Goal: Information Seeking & Learning: Understand process/instructions

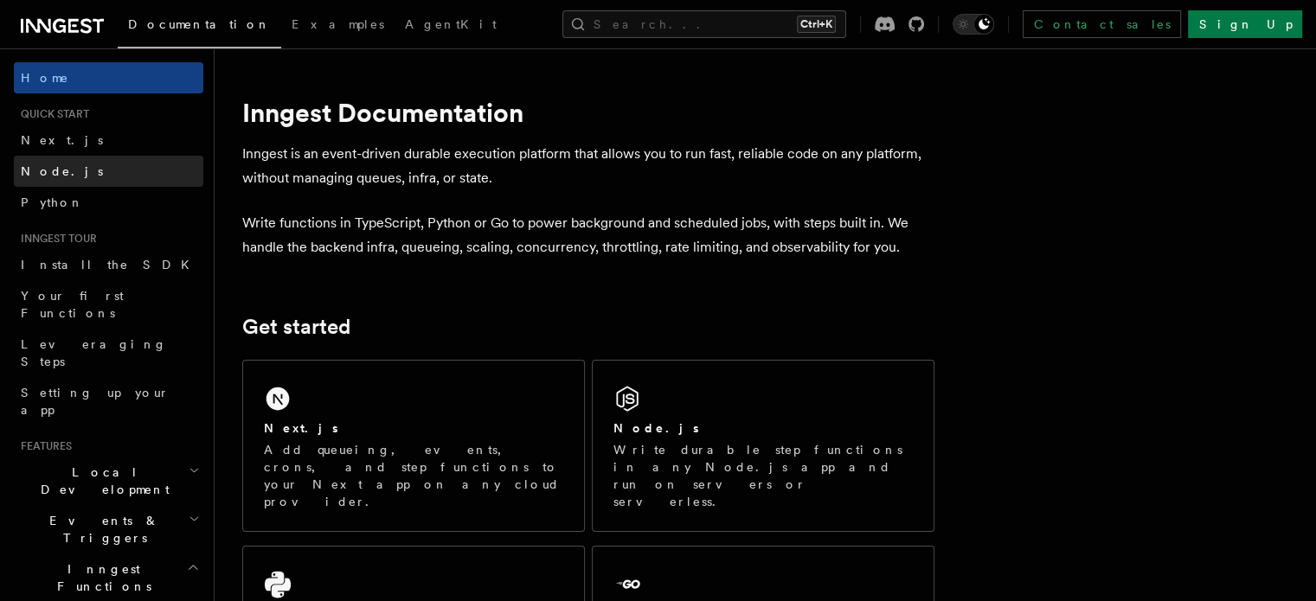
click at [55, 170] on span "Node.js" at bounding box center [62, 171] width 82 height 14
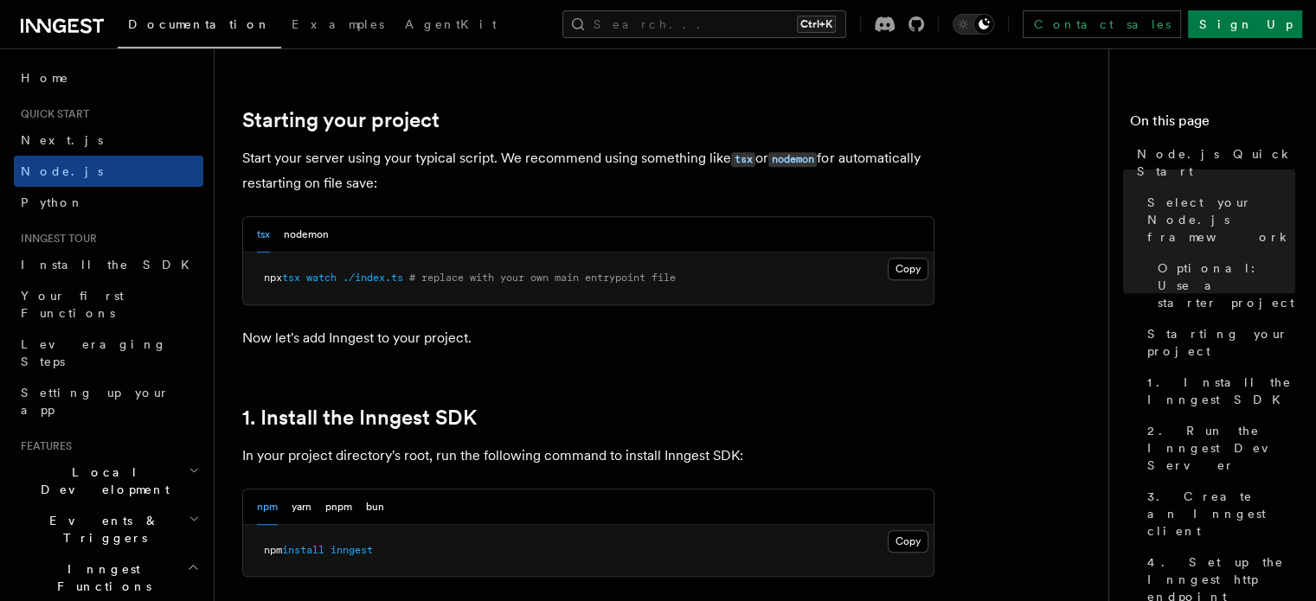
scroll to position [865, 0]
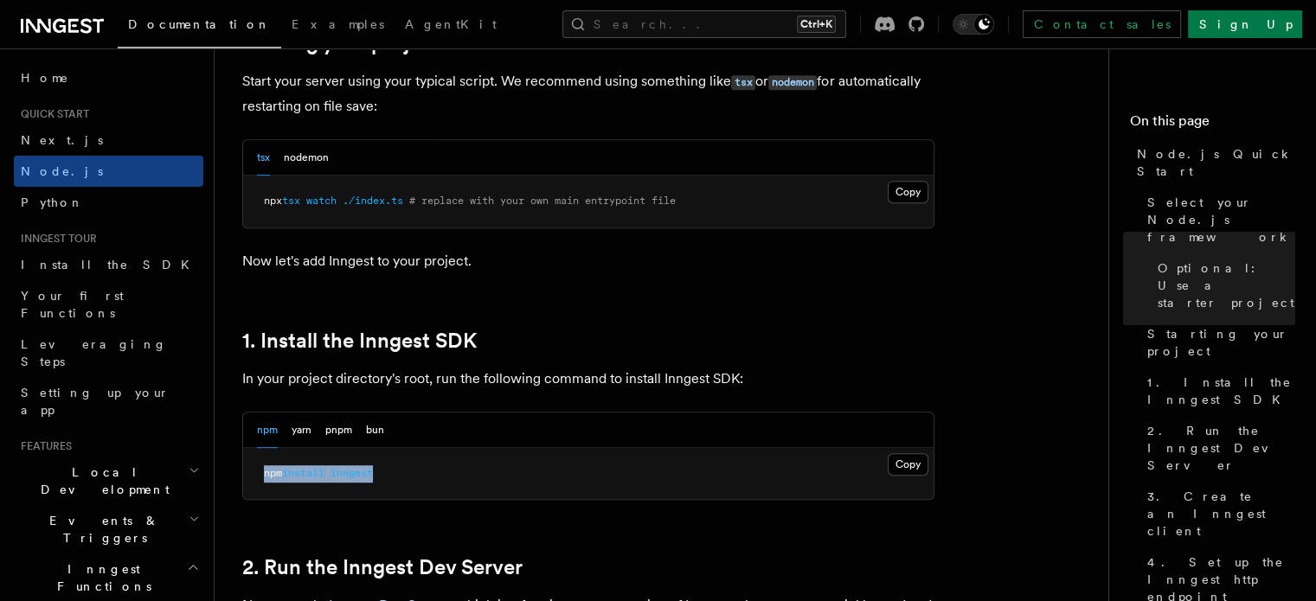
drag, startPoint x: 388, startPoint y: 475, endPoint x: 256, endPoint y: 479, distance: 132.4
click at [256, 479] on pre "npm install inngest" at bounding box center [588, 474] width 690 height 52
copy span "npm install inngest"
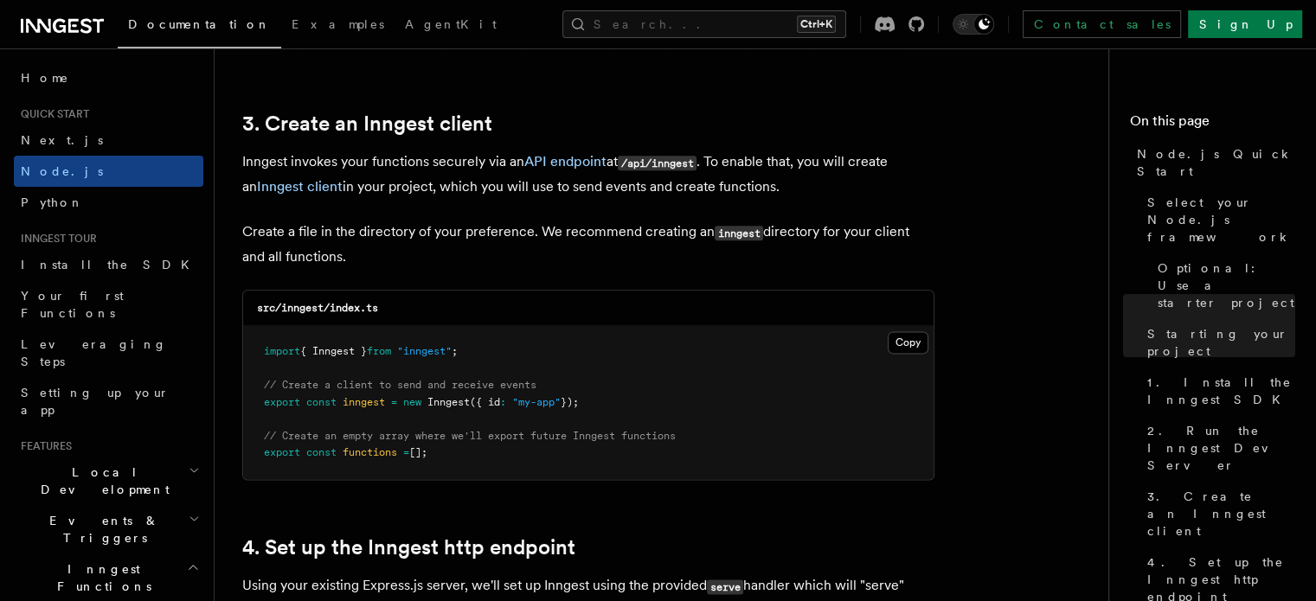
scroll to position [2250, 0]
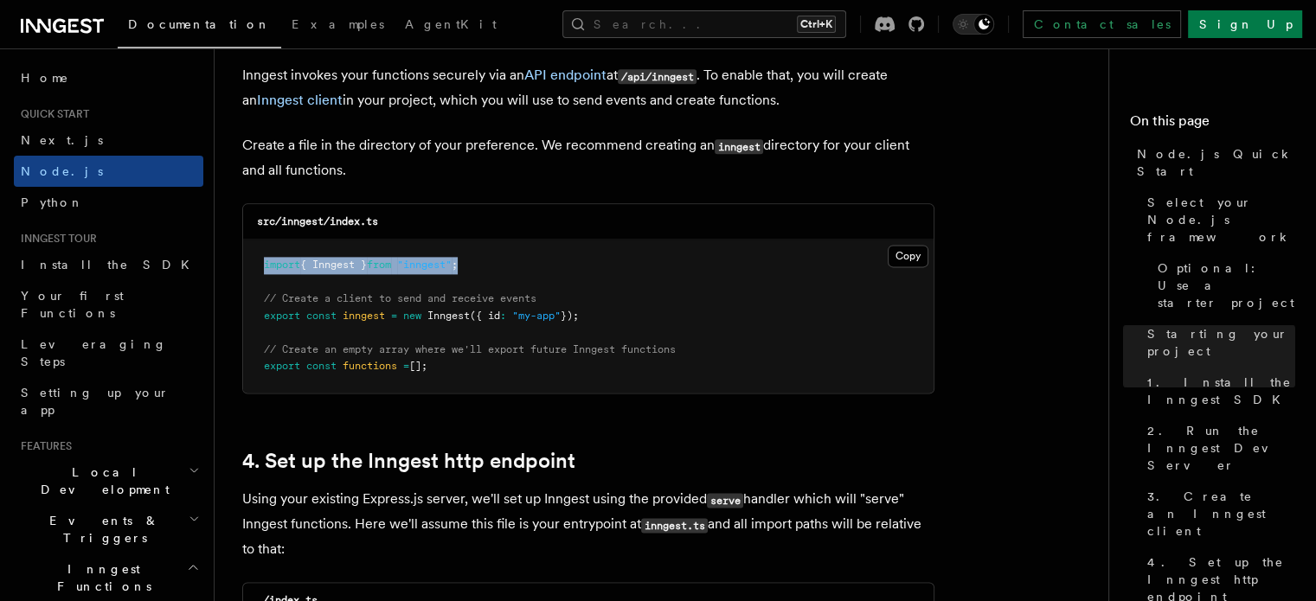
drag, startPoint x: 481, startPoint y: 266, endPoint x: 251, endPoint y: 266, distance: 230.1
click at [251, 266] on pre "import { Inngest } from "inngest" ; // Create a client to send and receive even…" at bounding box center [588, 316] width 690 height 153
copy span "import { Inngest } from "inngest" ;"
drag, startPoint x: 262, startPoint y: 313, endPoint x: 592, endPoint y: 311, distance: 329.7
click at [592, 311] on pre "import { Inngest } from "inngest" ; // Create a client to send and receive even…" at bounding box center [588, 316] width 690 height 153
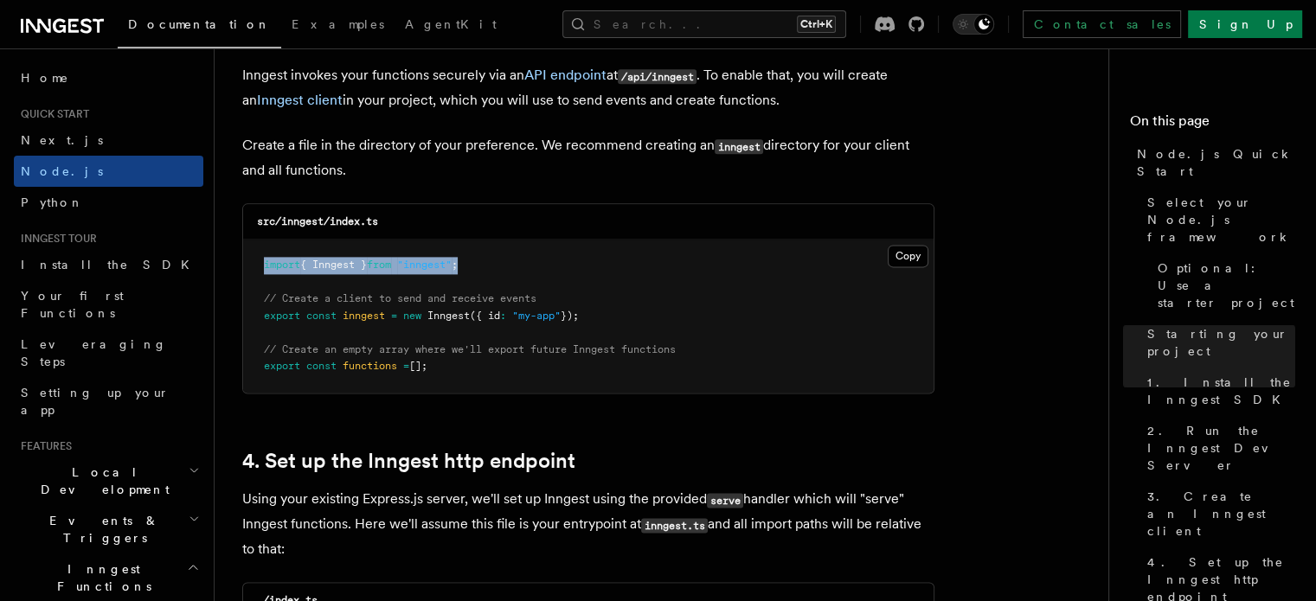
copy span "export const inngest = new Inngest ({ id : "my-app" });"
click at [697, 261] on pre "import { Inngest } from "inngest" ; // Create a client to send and receive even…" at bounding box center [588, 316] width 690 height 153
drag, startPoint x: 266, startPoint y: 291, endPoint x: 610, endPoint y: 318, distance: 344.5
click at [610, 318] on pre "import { Inngest } from "inngest" ; // Create a client to send and receive even…" at bounding box center [588, 316] width 690 height 153
copy code "// Create a client to send and receive events export const inngest = new Innges…"
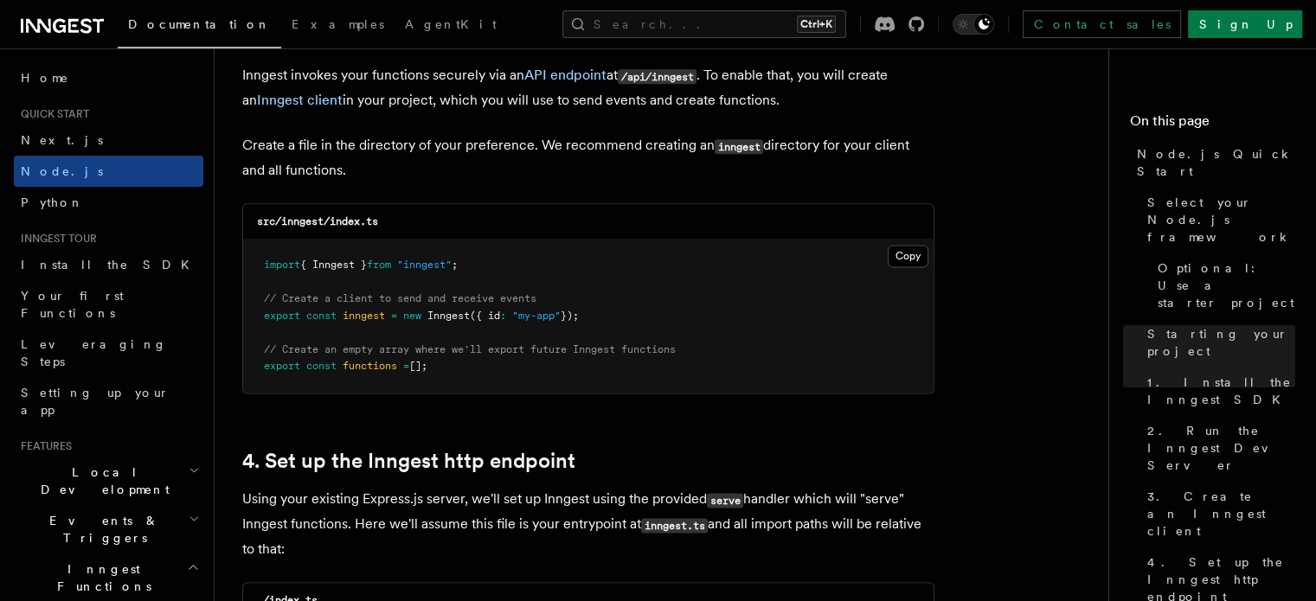
drag, startPoint x: 287, startPoint y: 343, endPoint x: 482, endPoint y: 382, distance: 198.4
click at [482, 382] on pre "import { Inngest } from "inngest" ; // Create a client to send and receive even…" at bounding box center [588, 316] width 690 height 153
copy code "// Create an empty array where we'll export future Inngest functions export con…"
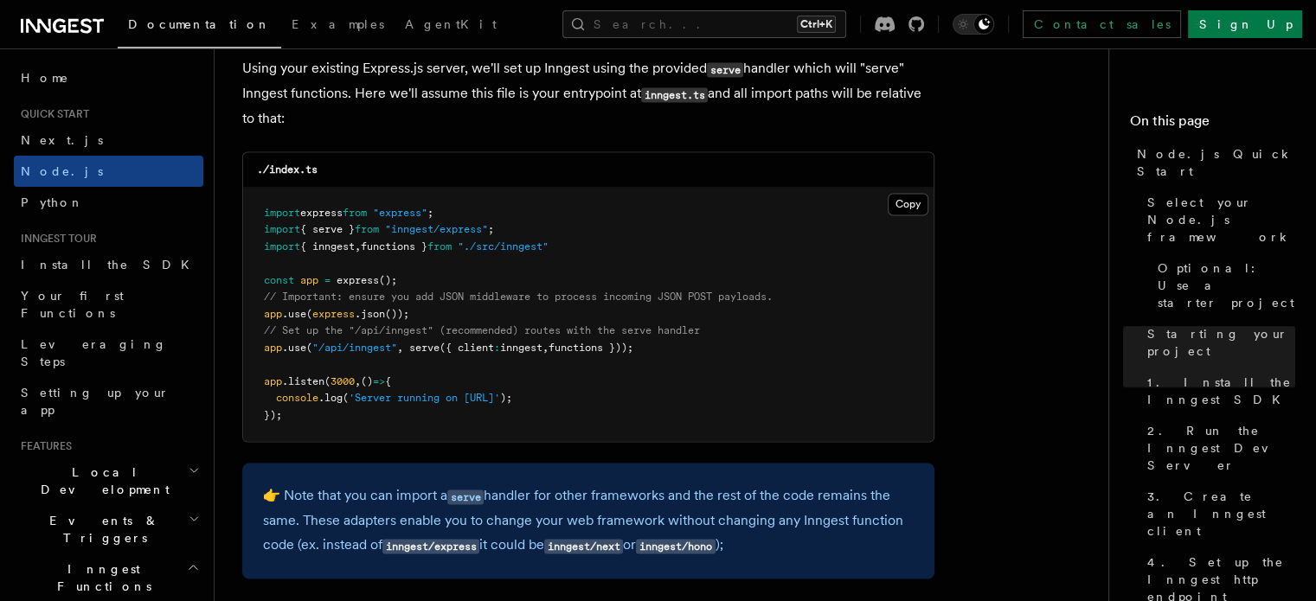
scroll to position [2682, 0]
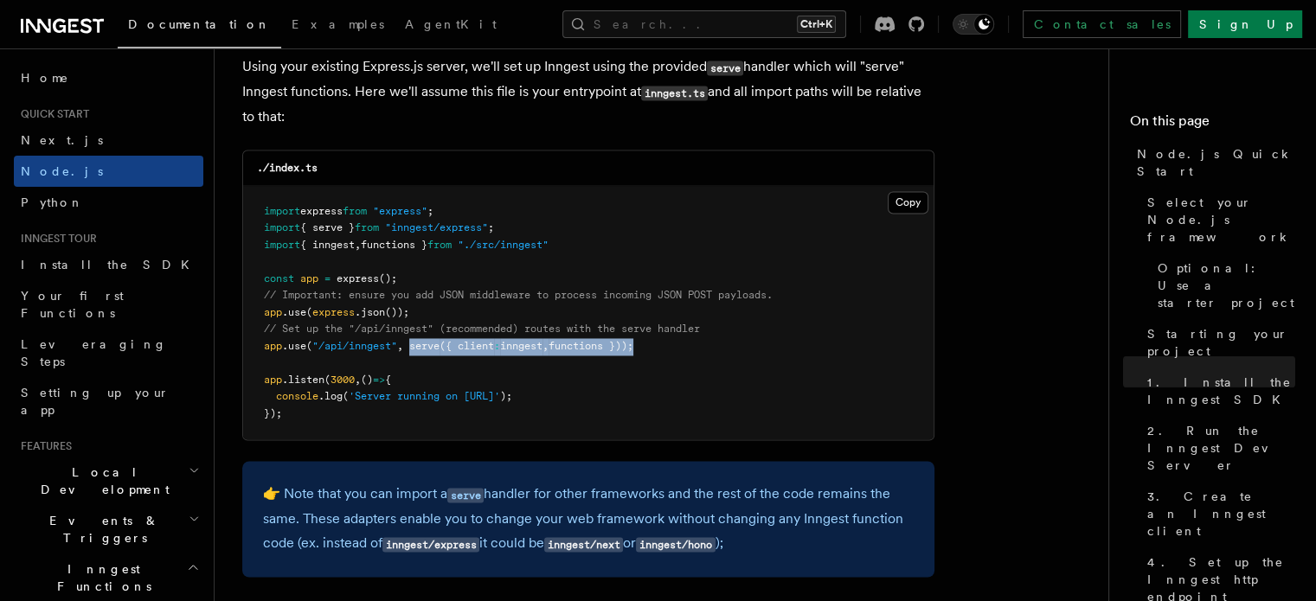
drag, startPoint x: 412, startPoint y: 345, endPoint x: 649, endPoint y: 347, distance: 237.1
click at [633, 347] on span "app .use ( "/api/inngest" , serve ({ client : inngest , functions }));" at bounding box center [448, 346] width 369 height 12
copy span "serve ({ client : inngest , functions }))"
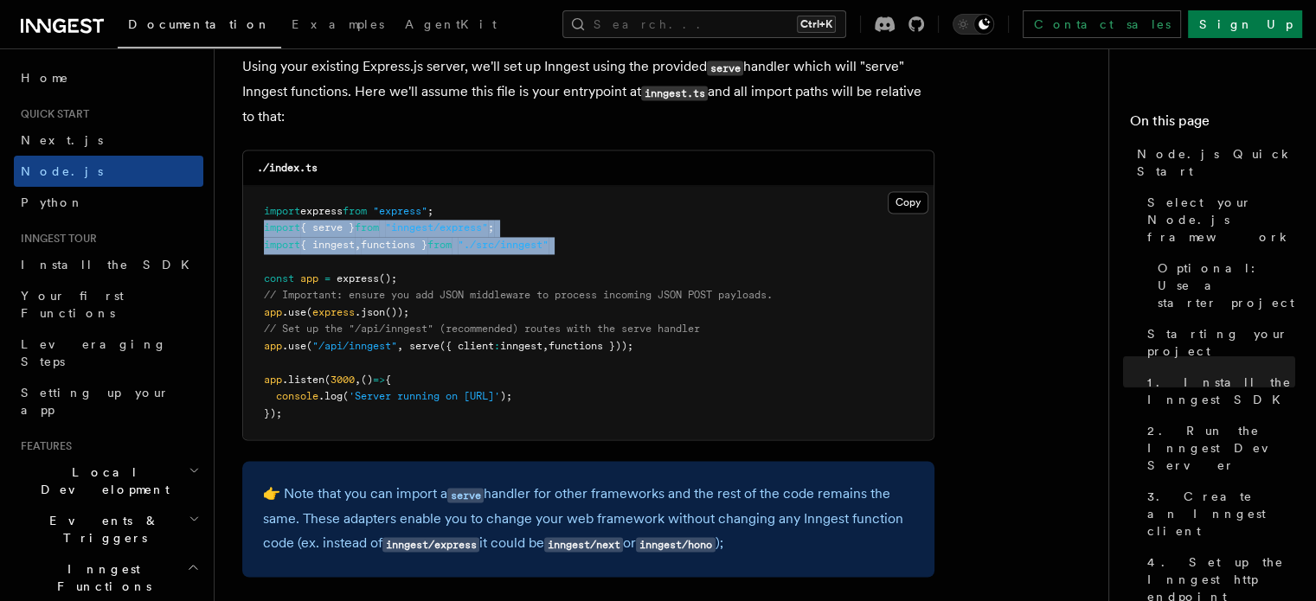
drag, startPoint x: 260, startPoint y: 227, endPoint x: 588, endPoint y: 257, distance: 329.3
click at [588, 257] on pre "import express from "express" ; import { serve } from "inngest/express" ; impor…" at bounding box center [588, 313] width 690 height 254
copy code "import { serve } from "inngest/express" ; import { inngest , functions } from "…"
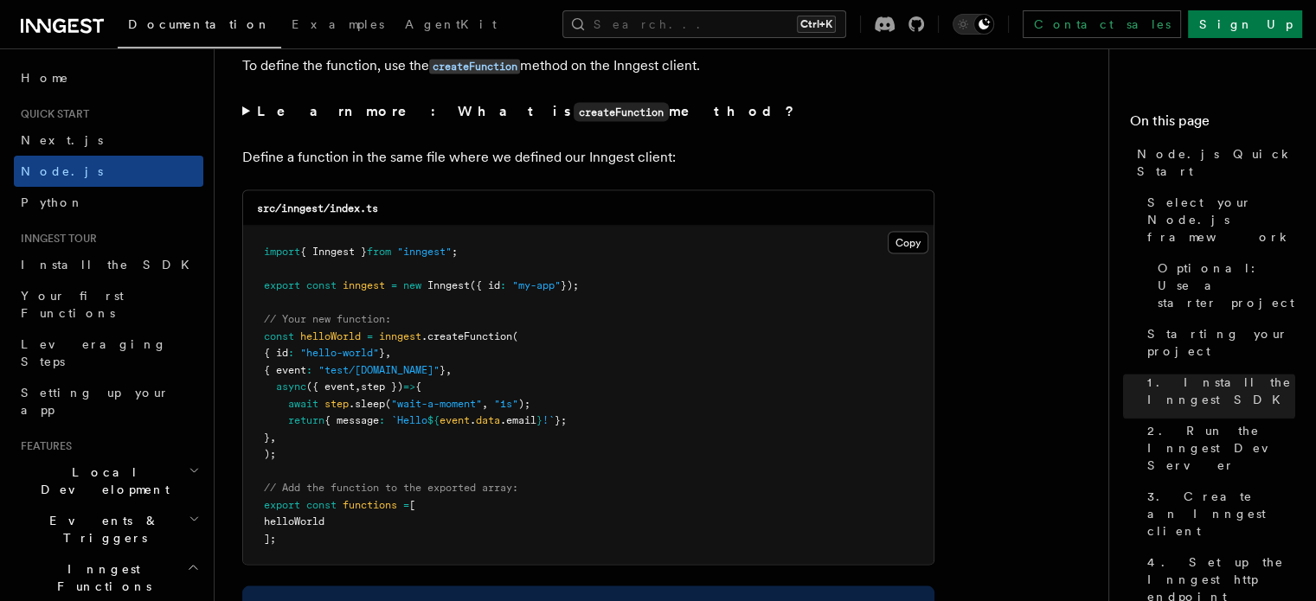
scroll to position [3461, 0]
